Goal: Information Seeking & Learning: Learn about a topic

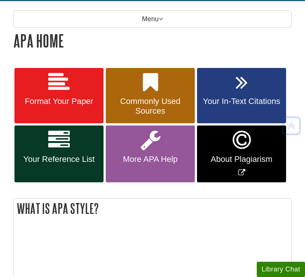
scroll to position [104, 0]
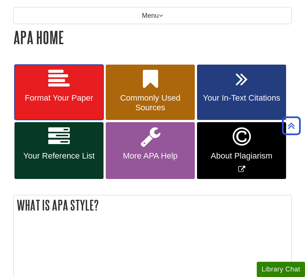
click at [72, 101] on span "Format Your Paper" at bounding box center [59, 98] width 78 height 10
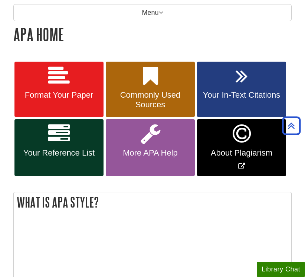
scroll to position [105, 0]
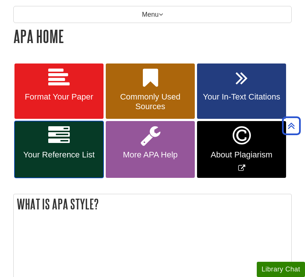
click at [76, 142] on link "Your Reference List" at bounding box center [58, 149] width 89 height 57
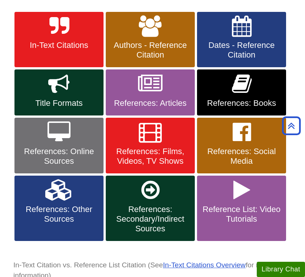
scroll to position [156, 0]
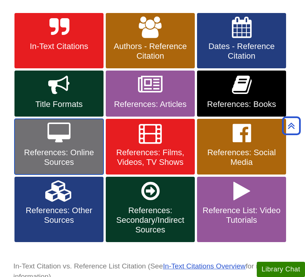
click at [62, 144] on link "References: Online Sources" at bounding box center [58, 147] width 89 height 56
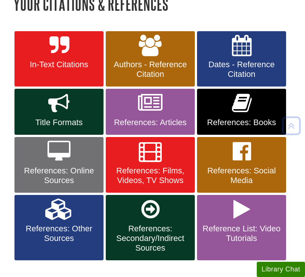
scroll to position [141, 0]
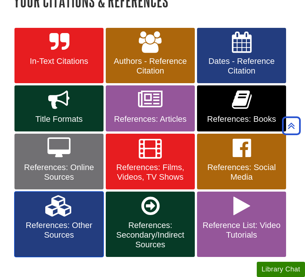
click at [97, 240] on link "References: Other Sources" at bounding box center [58, 224] width 89 height 65
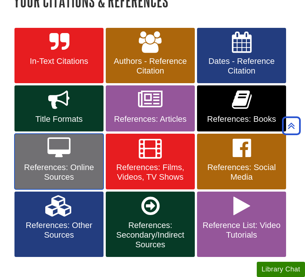
click at [85, 163] on span "References: Online Sources" at bounding box center [59, 172] width 78 height 19
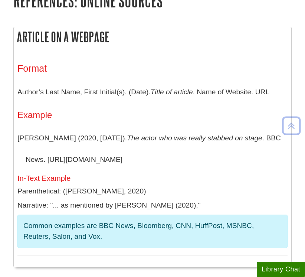
scroll to position [146, 0]
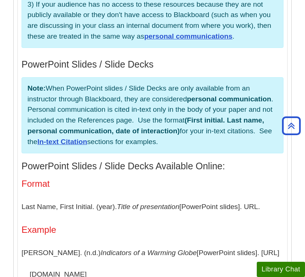
scroll to position [2431, 0]
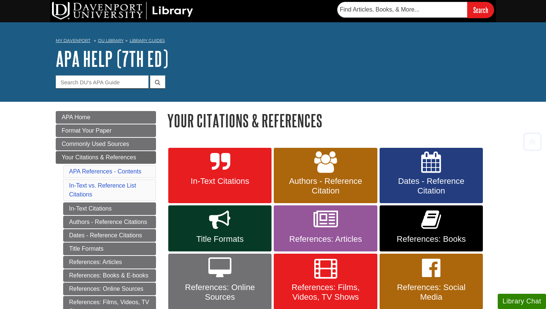
scroll to position [141, 0]
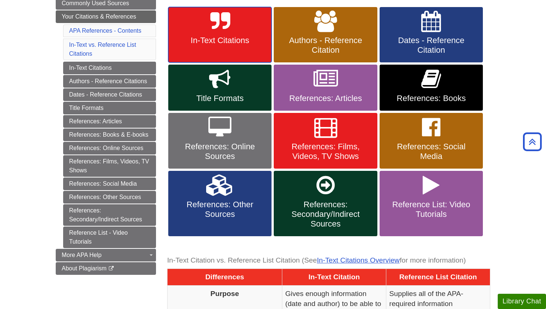
click at [247, 43] on span "In-Text Citations" at bounding box center [220, 41] width 92 height 10
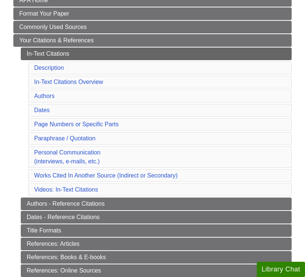
scroll to position [126, 0]
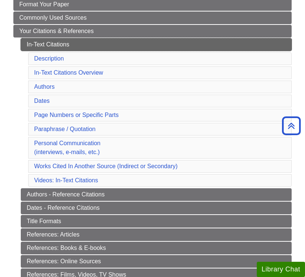
click at [43, 41] on link "In-Text Citations" at bounding box center [156, 44] width 271 height 13
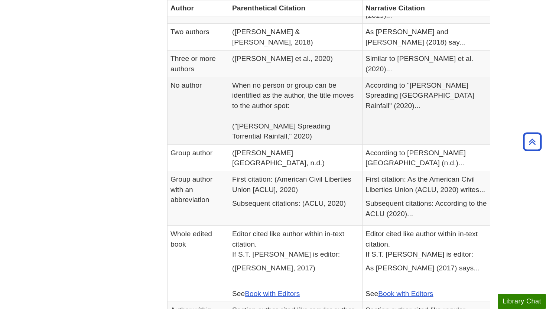
scroll to position [214, 0]
